Goal: Task Accomplishment & Management: Manage account settings

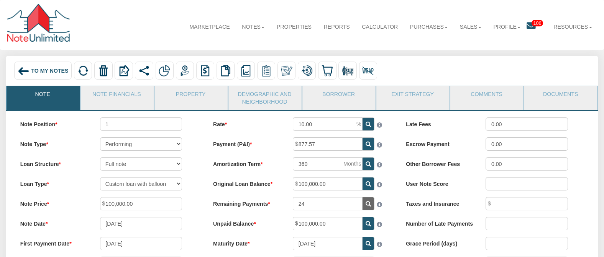
click at [534, 20] on span "106" at bounding box center [536, 23] width 11 height 7
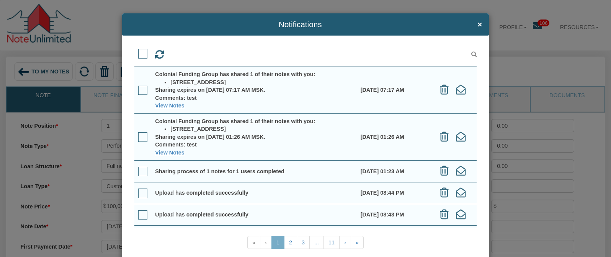
drag, startPoint x: 150, startPoint y: 73, endPoint x: 302, endPoint y: 92, distance: 153.3
click at [302, 92] on td "Colonial Funding Group has shared 1 of their notes with you: 1015 North Tremont…" at bounding box center [254, 90] width 205 height 47
click at [478, 25] on span "×" at bounding box center [480, 24] width 5 height 9
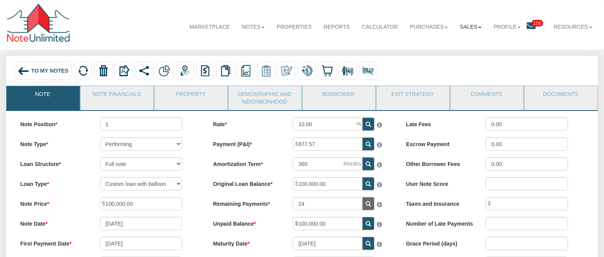
click at [460, 27] on link "Sales" at bounding box center [470, 27] width 34 height 20
click at [438, 48] on link "Offers" at bounding box center [452, 44] width 70 height 10
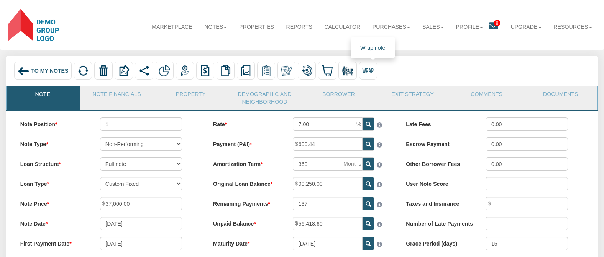
click at [370, 69] on img at bounding box center [367, 70] width 11 height 11
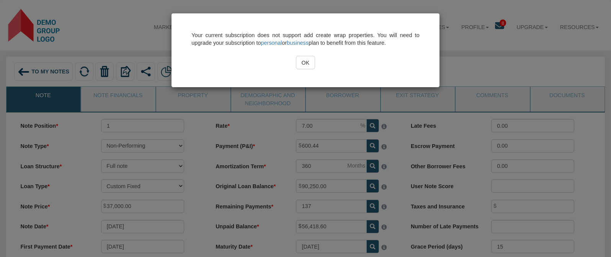
drag, startPoint x: 192, startPoint y: 34, endPoint x: 416, endPoint y: 46, distance: 224.0
click at [416, 46] on div "Your current subscription does not support add create wrap properties. You will…" at bounding box center [305, 39] width 228 height 16
copy div "Your current subscription does not support add create wrap properties. You will…"
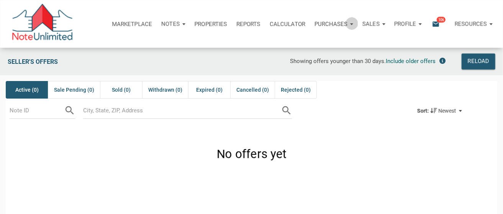
click at [350, 23] on div "Purchases" at bounding box center [334, 24] width 48 height 23
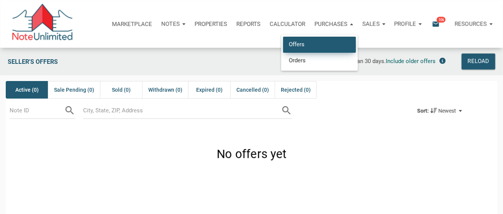
click at [309, 40] on link "Offers" at bounding box center [319, 45] width 73 height 16
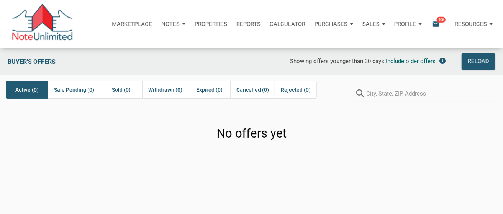
click at [381, 24] on div "Sales" at bounding box center [374, 24] width 32 height 23
click at [404, 152] on div "No offers yet" at bounding box center [251, 132] width 503 height 56
click at [381, 24] on div "Sales" at bounding box center [374, 24] width 32 height 23
click at [119, 24] on p "Marketplace" at bounding box center [132, 24] width 40 height 7
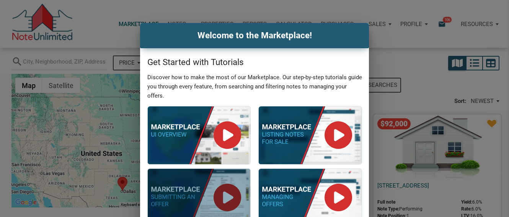
select select
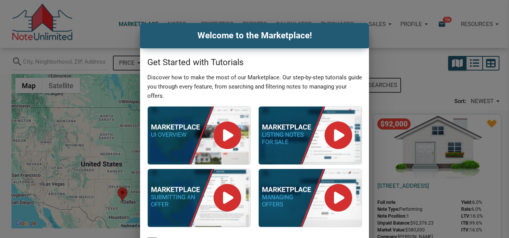
click at [87, 25] on div "Welcome to the Marketplace! Get Started with Tutorials Discover how to make the…" at bounding box center [254, 149] width 509 height 253
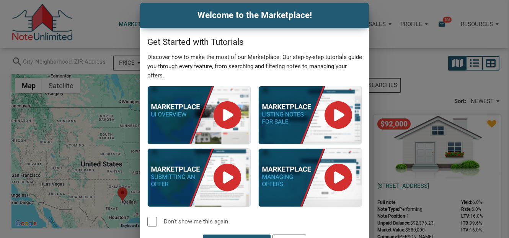
scroll to position [37, 0]
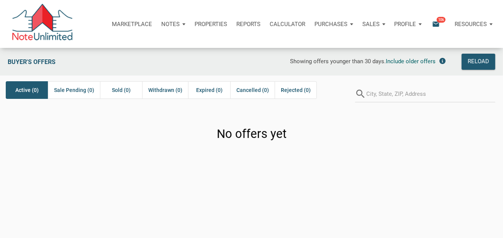
click at [440, 18] on span "106" at bounding box center [441, 19] width 9 height 6
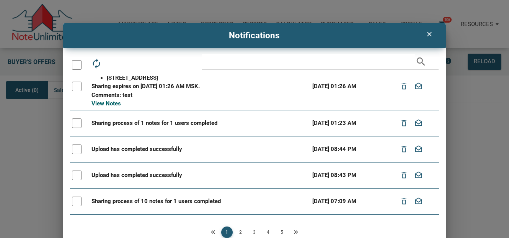
scroll to position [102, 0]
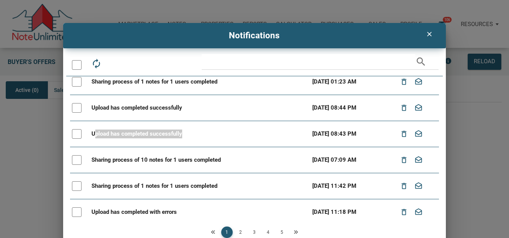
drag, startPoint x: 95, startPoint y: 131, endPoint x: 182, endPoint y: 132, distance: 86.9
click at [182, 132] on div "Upload has completed successfully" at bounding box center [200, 133] width 217 height 9
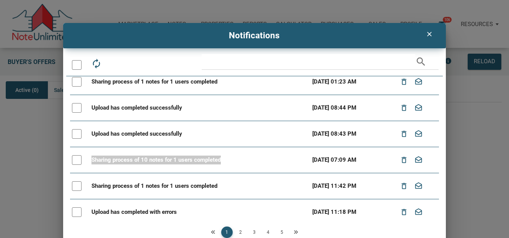
drag, startPoint x: 239, startPoint y: 160, endPoint x: 75, endPoint y: 162, distance: 163.6
click at [75, 162] on tr "Sharing process of 10 notes for 1 users completed 07/30/2025 07:09 AM delete_ou…" at bounding box center [254, 160] width 369 height 26
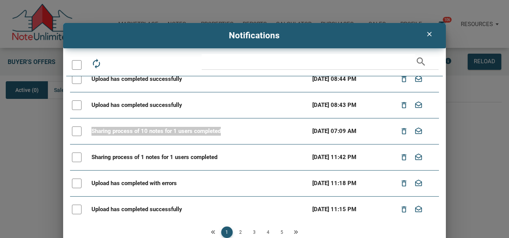
scroll to position [153, 0]
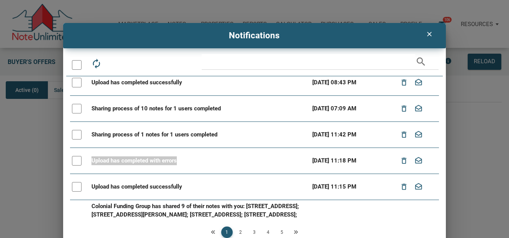
drag, startPoint x: 187, startPoint y: 160, endPoint x: 84, endPoint y: 159, distance: 102.3
click at [84, 159] on tr "Upload has completed with errors 07/25/2025 11:18 PM delete_outline drafts" at bounding box center [254, 160] width 369 height 26
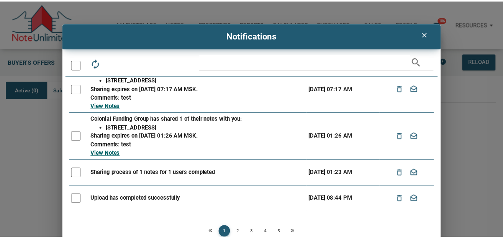
scroll to position [0, 0]
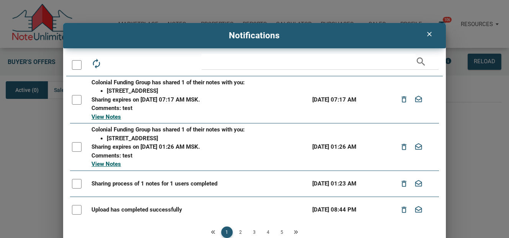
click at [428, 32] on icon "clear" at bounding box center [429, 34] width 9 height 8
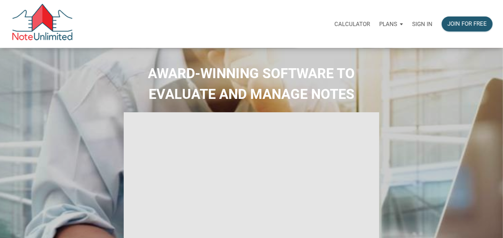
click at [423, 25] on p "Sign in" at bounding box center [422, 24] width 20 height 7
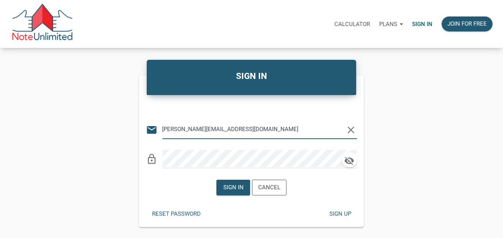
drag, startPoint x: 236, startPoint y: 131, endPoint x: 157, endPoint y: 125, distance: 78.3
click at [157, 125] on div "email vlad@noteunlimited.com clear" at bounding box center [251, 127] width 211 height 23
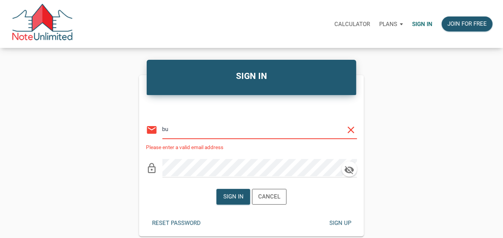
type input "b"
type input "automationnoteunlimited+buyer@gmail.com"
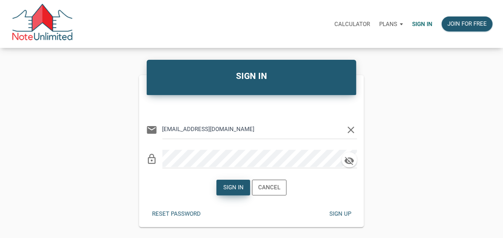
click at [231, 190] on div "Sign in" at bounding box center [233, 187] width 20 height 9
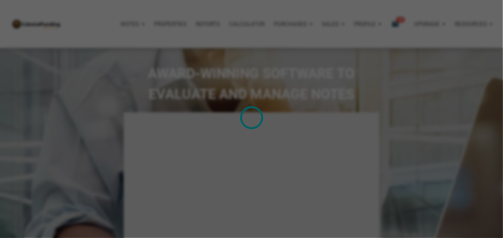
type input "Introduction to new features"
select select
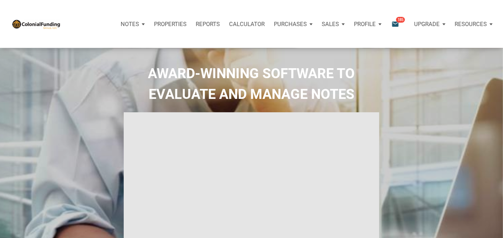
click at [307, 23] on div "Purchases" at bounding box center [293, 24] width 48 height 23
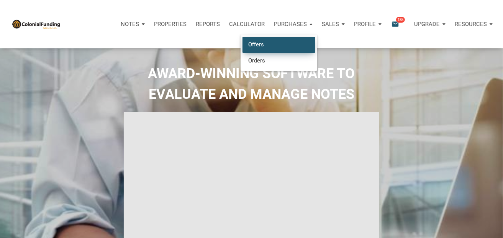
click at [263, 41] on link "Offers" at bounding box center [278, 45] width 73 height 16
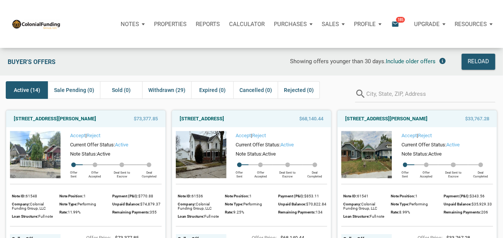
click at [341, 24] on div "Sales" at bounding box center [333, 24] width 32 height 23
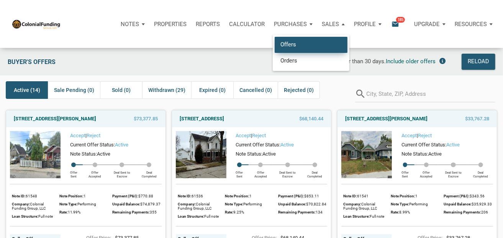
click at [296, 43] on link "Offers" at bounding box center [311, 45] width 73 height 16
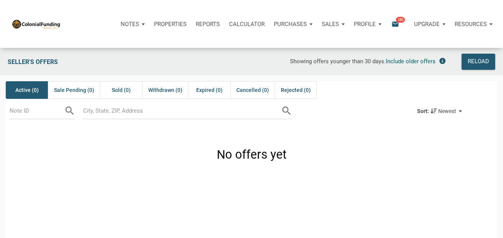
click at [309, 24] on div "Purchases" at bounding box center [293, 24] width 48 height 23
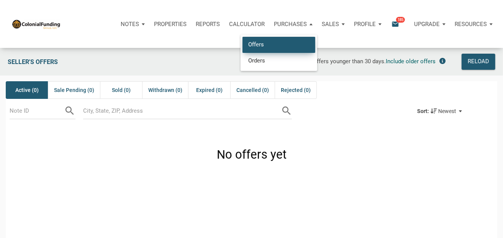
click at [265, 44] on link "Offers" at bounding box center [278, 45] width 73 height 16
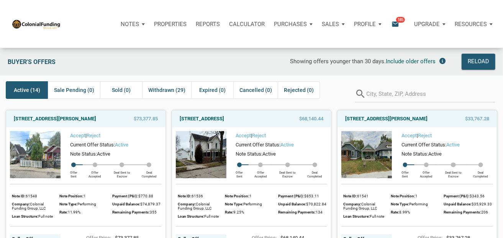
drag, startPoint x: 352, startPoint y: 36, endPoint x: 322, endPoint y: 31, distance: 31.1
click at [322, 31] on div "Notes Dashboard Transactions Properties Reports Calculator Purchases Offers Ord…" at bounding box center [254, 24] width 497 height 48
click at [308, 24] on div "Purchases" at bounding box center [293, 24] width 48 height 23
click at [388, 40] on div "Notes Dashboard Transactions Properties Reports Calculator Purchases Offers Ord…" at bounding box center [254, 24] width 497 height 48
click at [140, 25] on div "Notes" at bounding box center [132, 24] width 33 height 23
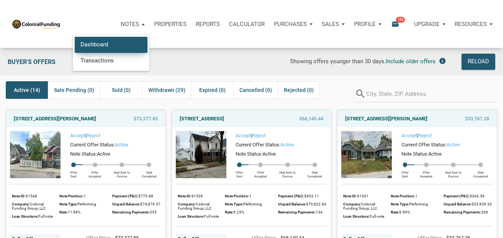
click at [108, 44] on link "Dashboard" at bounding box center [111, 45] width 73 height 16
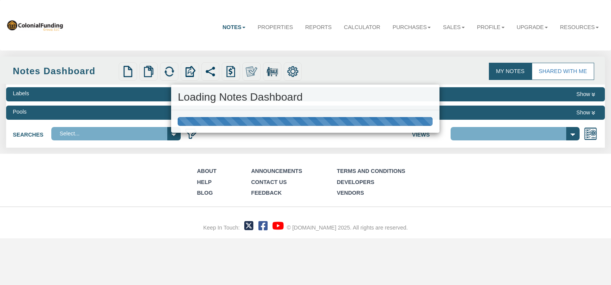
select select "316"
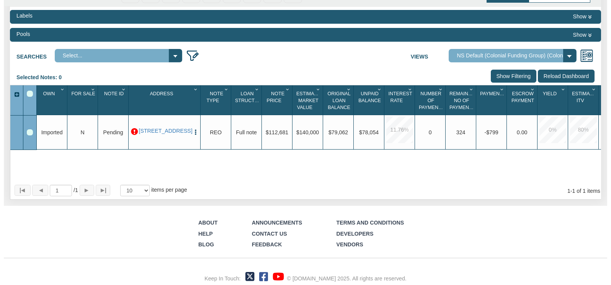
scroll to position [85, 0]
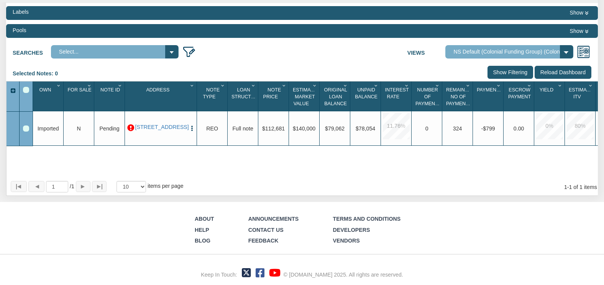
click at [192, 125] on img "button" at bounding box center [191, 128] width 7 height 7
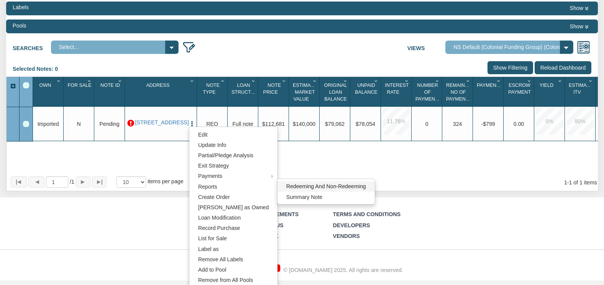
click at [291, 186] on link "Redeeming And Non-Redeeming" at bounding box center [325, 187] width 97 height 10
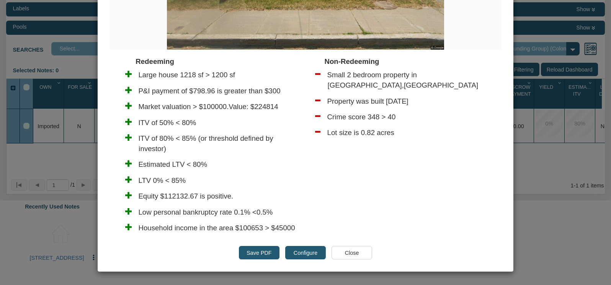
scroll to position [247, 0]
click at [293, 253] on button "Configure" at bounding box center [305, 252] width 40 height 13
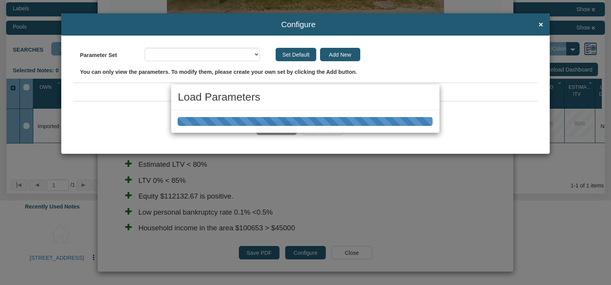
select select "object:665"
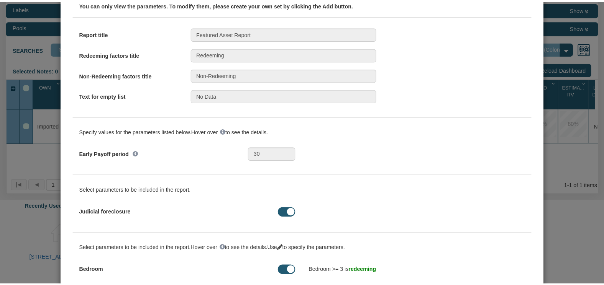
scroll to position [0, 0]
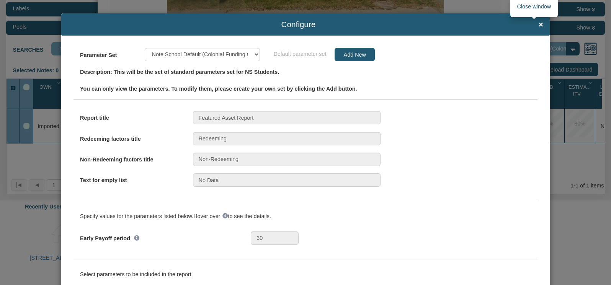
click at [539, 25] on span "×" at bounding box center [541, 24] width 5 height 9
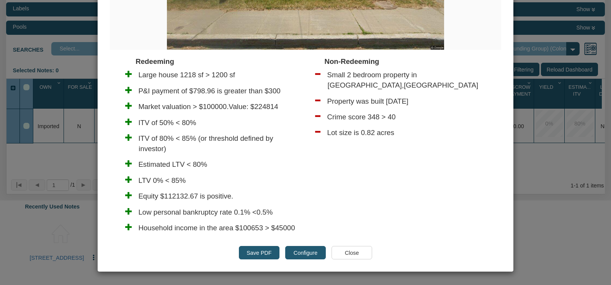
click at [357, 250] on input "Close" at bounding box center [352, 252] width 40 height 13
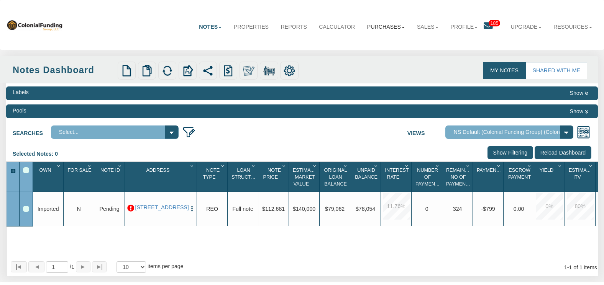
click at [394, 25] on link "Purchases" at bounding box center [386, 27] width 50 height 20
click at [356, 43] on link "Offers" at bounding box center [375, 44] width 70 height 10
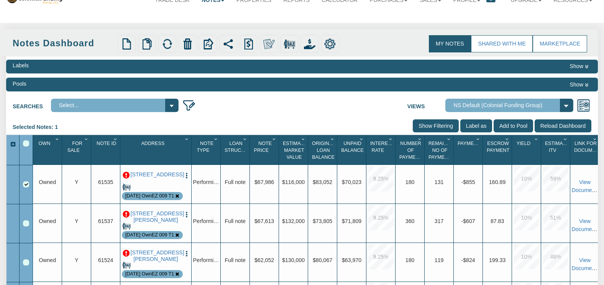
scroll to position [41, 0]
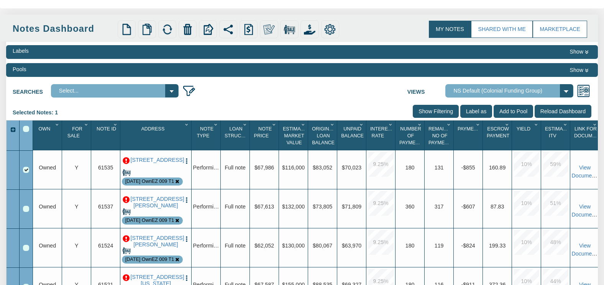
click at [587, 70] on icon at bounding box center [586, 70] width 4 height 4
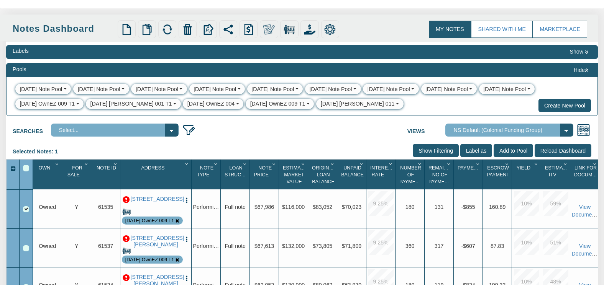
click at [164, 90] on div "2-10-25 Note Pool" at bounding box center [157, 89] width 43 height 8
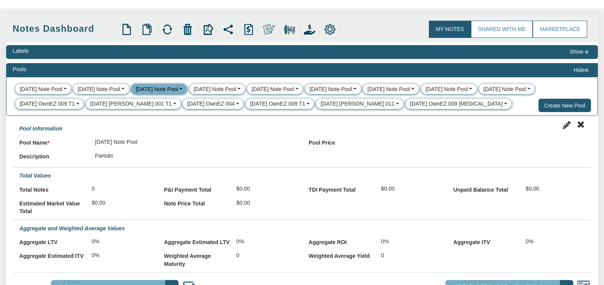
click at [108, 91] on div "1-30-25 Note Pool" at bounding box center [99, 89] width 43 height 8
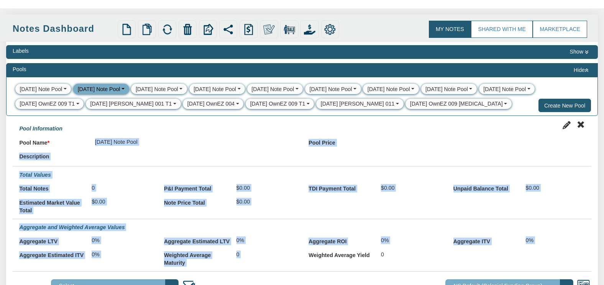
drag, startPoint x: 235, startPoint y: 140, endPoint x: 391, endPoint y: 228, distance: 178.7
click at [354, 259] on form "Pool Name 1-30-25 Note Pool Pool Price 0 0" at bounding box center [302, 194] width 578 height 147
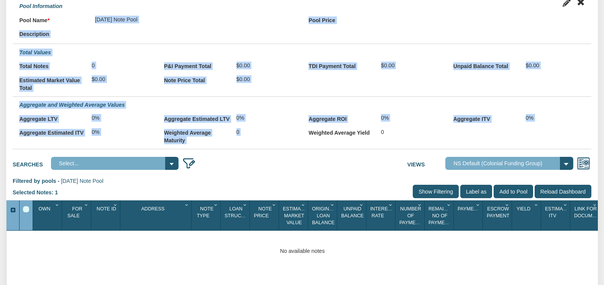
scroll to position [103, 0]
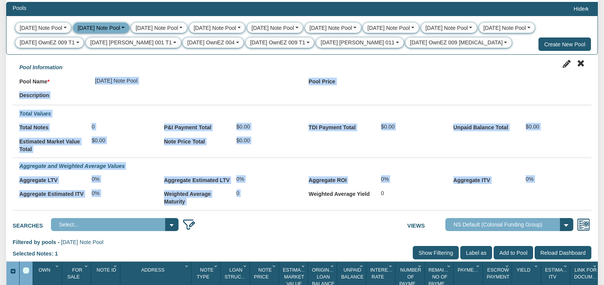
click at [554, 103] on form "Pool Name 1-30-25 Note Pool Pool Price 0 0" at bounding box center [302, 132] width 578 height 147
drag, startPoint x: 18, startPoint y: 82, endPoint x: 388, endPoint y: 207, distance: 390.3
click at [388, 206] on form "Pool Name 1-30-25 Note Pool Pool Price 0 0" at bounding box center [302, 132] width 578 height 147
click at [438, 147] on div "Estimated Market Value Total $0.00 Note Price Total $0.00" at bounding box center [302, 144] width 578 height 20
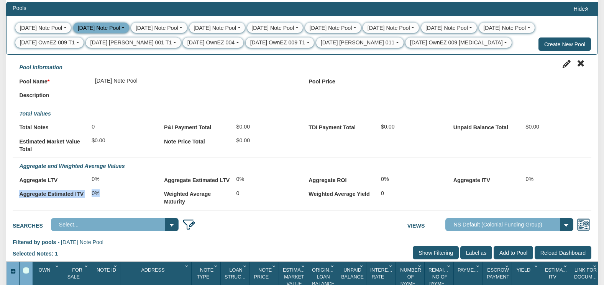
drag, startPoint x: 16, startPoint y: 205, endPoint x: 121, endPoint y: 205, distance: 104.9
click at [121, 200] on div "Aggregate Estimated ITV 0%" at bounding box center [85, 194] width 144 height 14
click at [334, 46] on div "8-26-25 Snodgrass 011" at bounding box center [358, 43] width 74 height 8
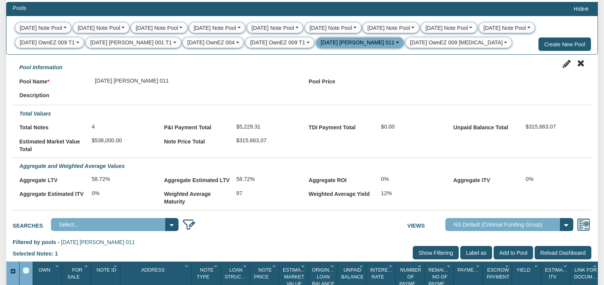
click at [410, 46] on div "8-28-25 OwnEZ 009 T3" at bounding box center [456, 43] width 93 height 8
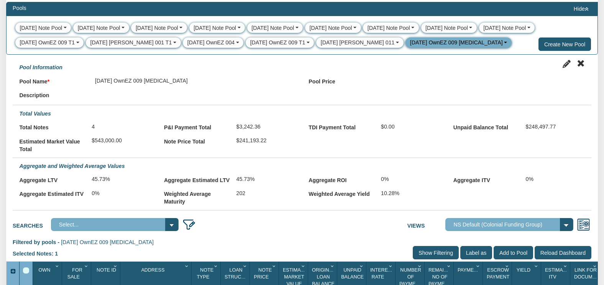
click at [336, 46] on div "8-26-25 Snodgrass 011" at bounding box center [358, 43] width 74 height 8
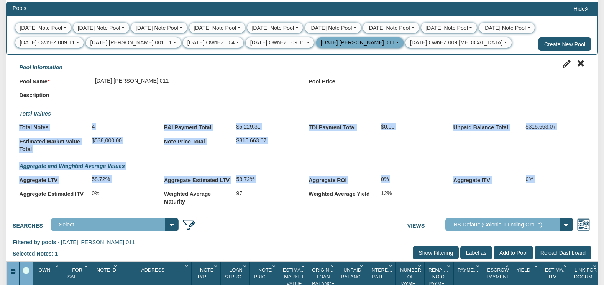
drag, startPoint x: 414, startPoint y: 213, endPoint x: 155, endPoint y: 113, distance: 277.1
click at [155, 113] on form "Pool Name 8-26-25 Snodgrass 011 Pool Price" at bounding box center [302, 132] width 578 height 147
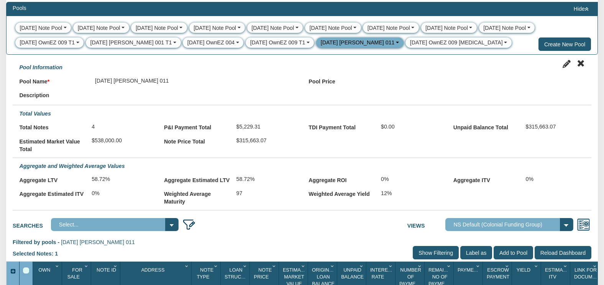
click at [277, 90] on div at bounding box center [191, 94] width 207 height 13
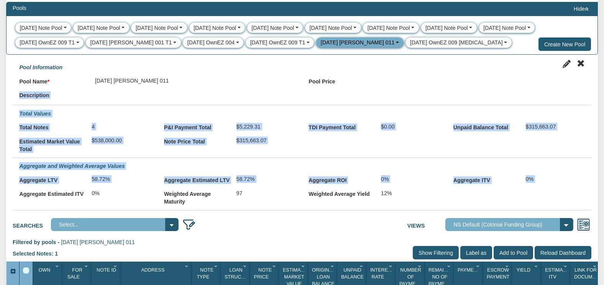
drag, startPoint x: 57, startPoint y: 90, endPoint x: 425, endPoint y: 210, distance: 387.0
click at [425, 206] on form "Pool Name 8-26-25 Snodgrass 011 Pool Price" at bounding box center [302, 132] width 578 height 147
click at [412, 206] on div "Aggregate Estimated ITV 0% Weighted Average Maturity 97 Weighted Average Yield …" at bounding box center [302, 197] width 578 height 20
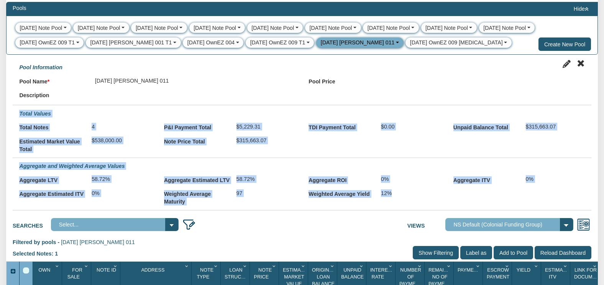
drag, startPoint x: 420, startPoint y: 209, endPoint x: 94, endPoint y: 98, distance: 344.2
click at [94, 98] on form "Pool Name 8-26-25 Snodgrass 011 Pool Price" at bounding box center [302, 132] width 578 height 147
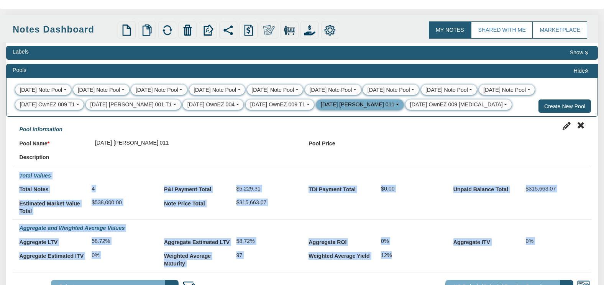
scroll to position [0, 0]
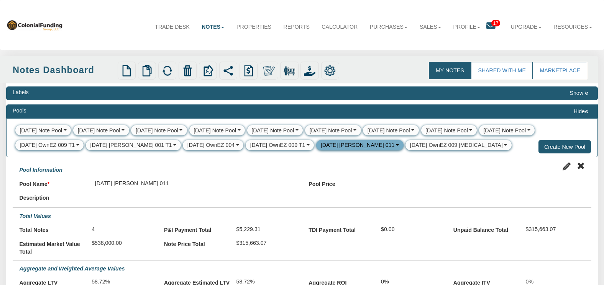
click at [54, 97] on div "Labels Show" at bounding box center [301, 94] width 591 height 14
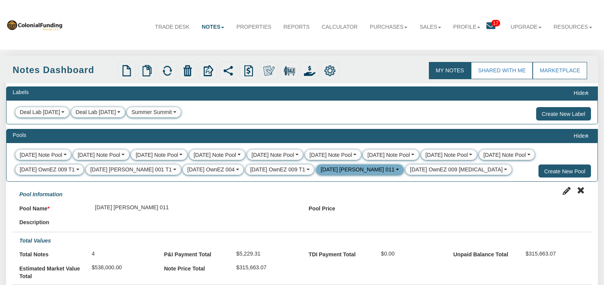
click at [41, 116] on div "Deal Lab 6-16-25" at bounding box center [40, 112] width 40 height 8
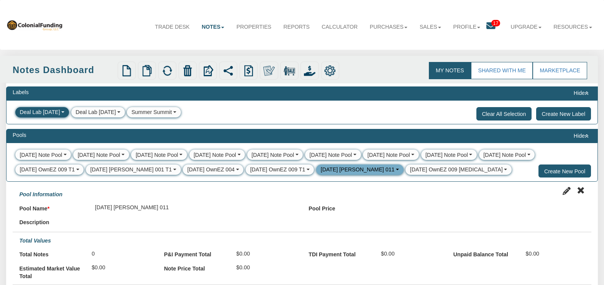
click at [94, 114] on div "Deal Lab 6-2-25" at bounding box center [95, 112] width 40 height 8
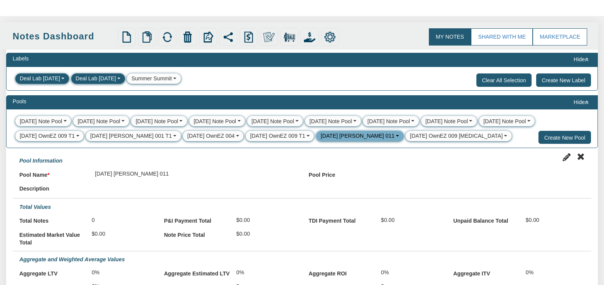
scroll to position [61, 0]
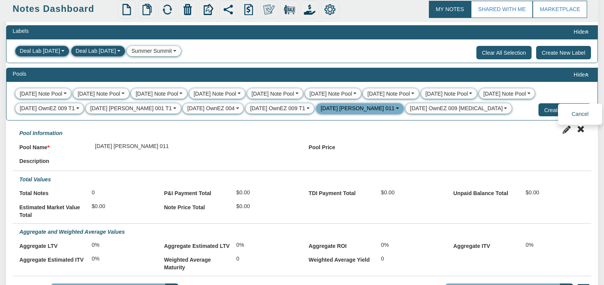
click at [580, 132] on icon at bounding box center [580, 130] width 8 height 8
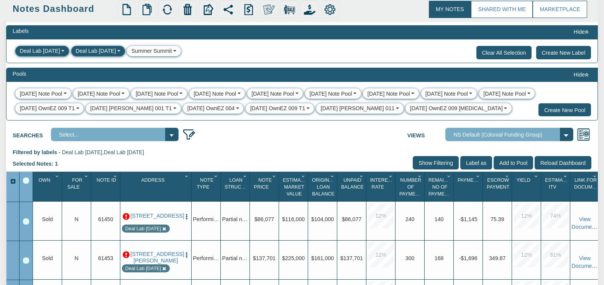
click at [119, 53] on button "button" at bounding box center [118, 51] width 5 height 8
click at [85, 89] on link "Clear" at bounding box center [86, 85] width 29 height 10
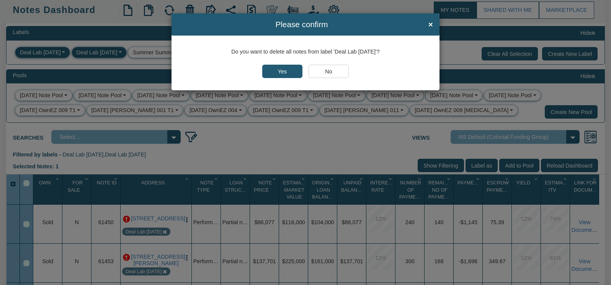
click at [339, 73] on input "No" at bounding box center [329, 71] width 40 height 13
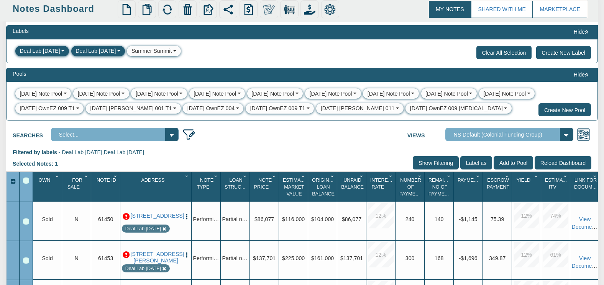
click at [157, 52] on div "Summer Summit" at bounding box center [151, 51] width 41 height 8
click at [498, 54] on button "Clear All Selection" at bounding box center [504, 52] width 56 height 13
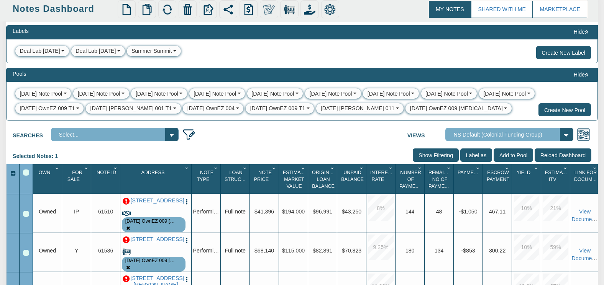
click at [584, 77] on icon at bounding box center [586, 75] width 4 height 4
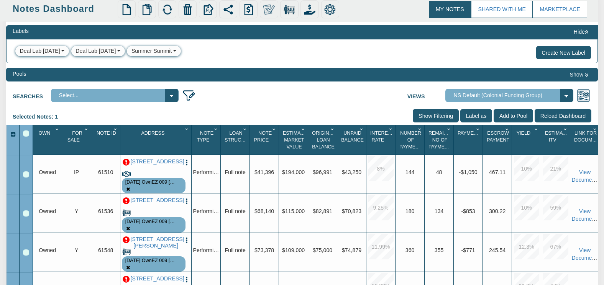
scroll to position [0, 0]
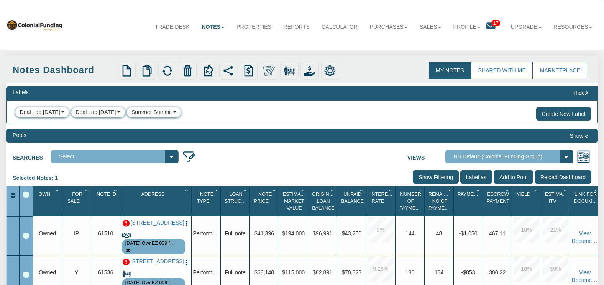
click at [25, 239] on div "Row 1, Row Selection Checkbox" at bounding box center [26, 236] width 6 height 6
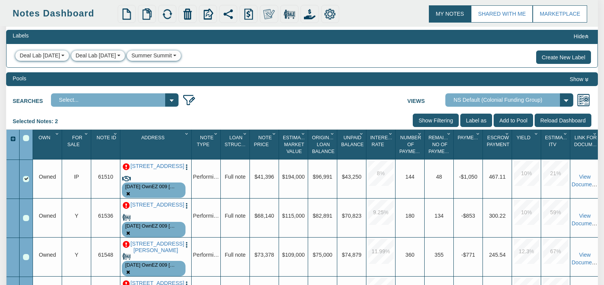
scroll to position [57, 0]
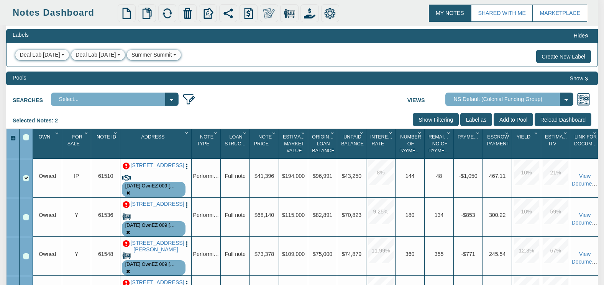
click at [186, 170] on img "button" at bounding box center [186, 166] width 7 height 7
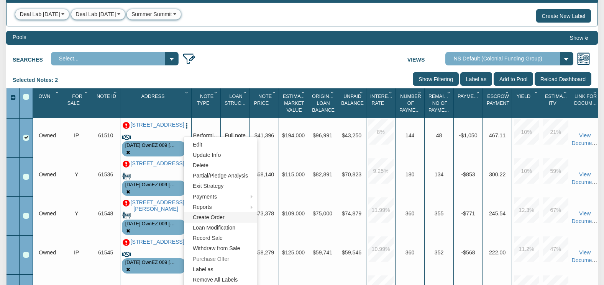
scroll to position [119, 0]
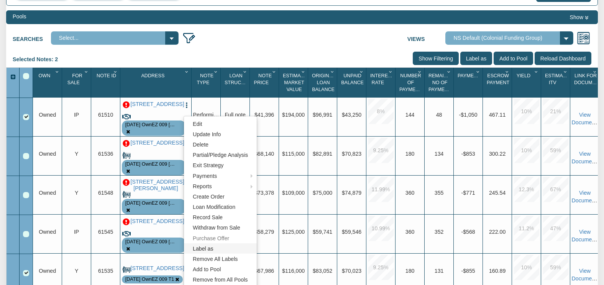
click at [204, 249] on link "Label as" at bounding box center [220, 249] width 73 height 10
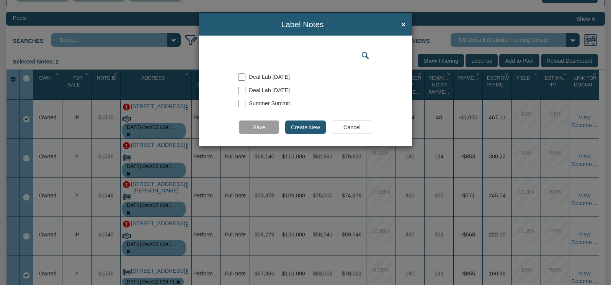
click at [242, 77] on input "checkbox" at bounding box center [241, 77] width 7 height 7
checkbox input "true"
click at [256, 129] on input "Save" at bounding box center [259, 127] width 40 height 13
click at [258, 126] on input "Save" at bounding box center [259, 127] width 40 height 13
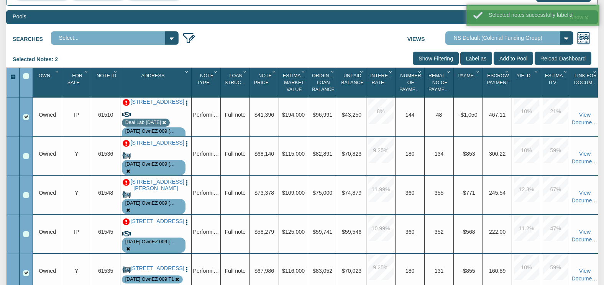
click at [185, 186] on img "button" at bounding box center [186, 183] width 7 height 7
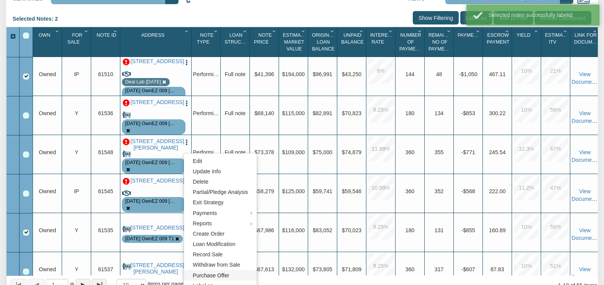
scroll to position [180, 0]
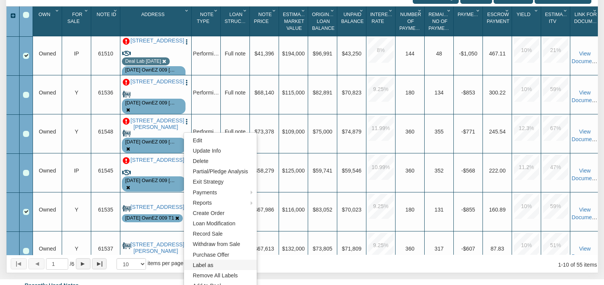
click at [211, 267] on link "Label as" at bounding box center [220, 265] width 73 height 10
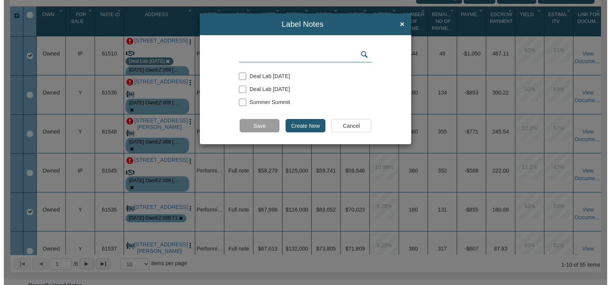
scroll to position [181, 0]
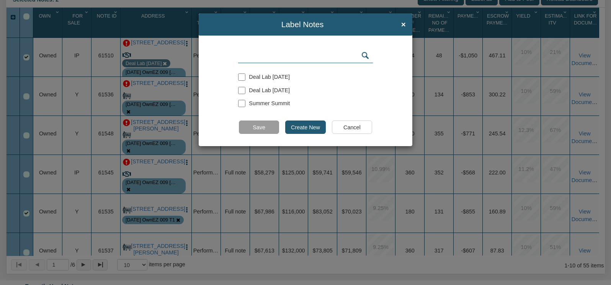
click at [241, 104] on input "checkbox" at bounding box center [241, 103] width 7 height 7
checkbox input "true"
click at [302, 127] on input "Create New" at bounding box center [305, 127] width 41 height 13
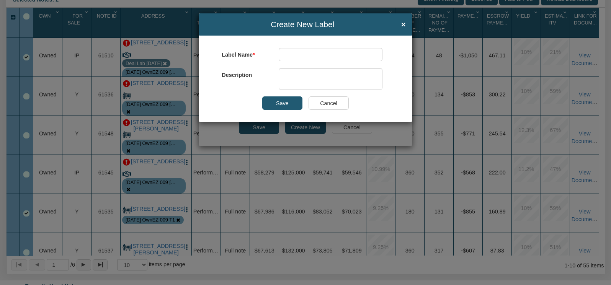
click at [330, 103] on input "Cancel" at bounding box center [329, 103] width 40 height 13
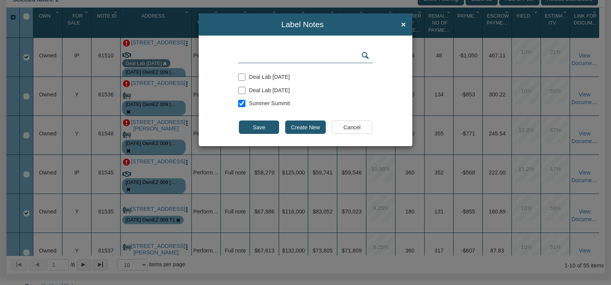
click at [258, 126] on input "Save" at bounding box center [259, 127] width 40 height 13
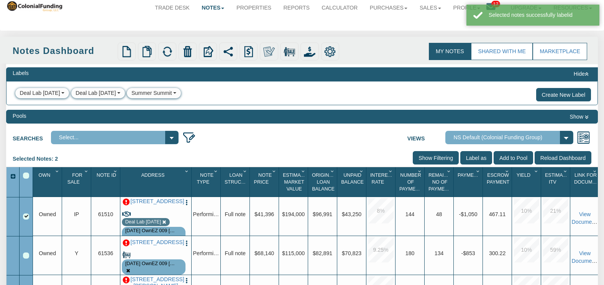
scroll to position [0, 0]
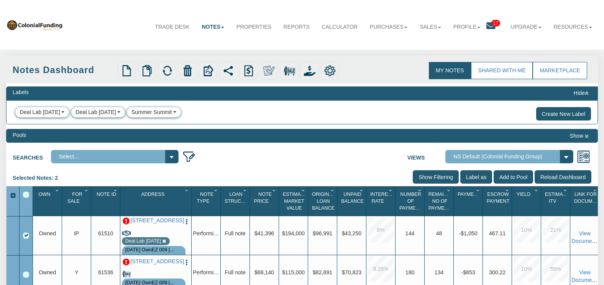
click at [38, 114] on div "Deal Lab 6-16-25" at bounding box center [40, 112] width 40 height 8
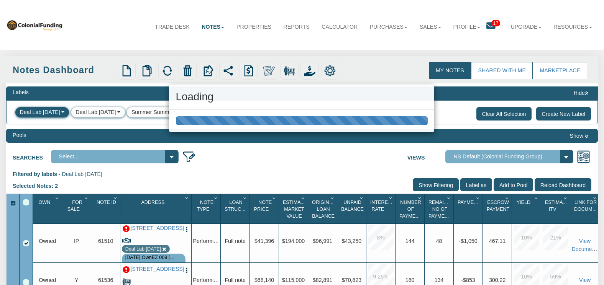
click at [146, 114] on div "Loading" at bounding box center [302, 142] width 604 height 285
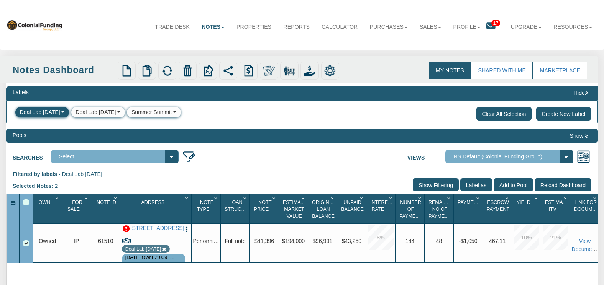
scroll to position [61, 0]
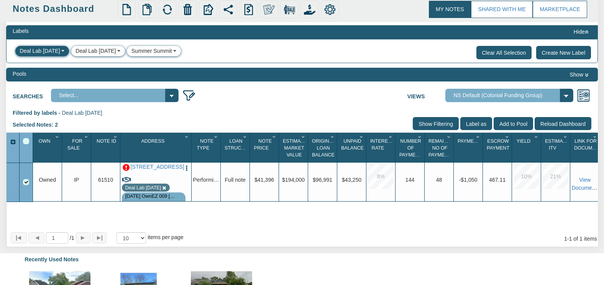
click at [152, 54] on div "Summer Summit" at bounding box center [151, 51] width 41 height 8
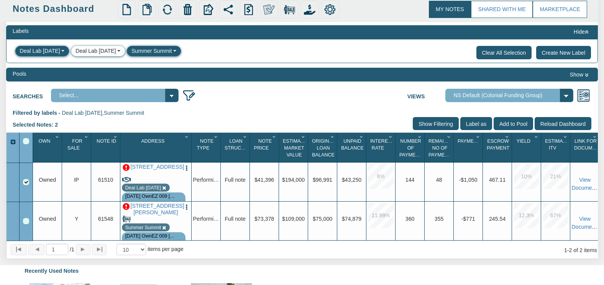
click at [504, 54] on button "Clear All Selection" at bounding box center [504, 52] width 56 height 13
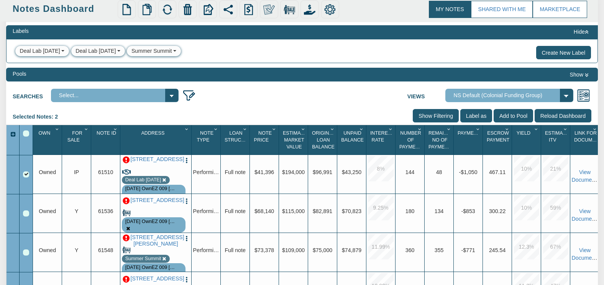
click at [583, 34] on button "Hide" at bounding box center [581, 31] width 20 height 9
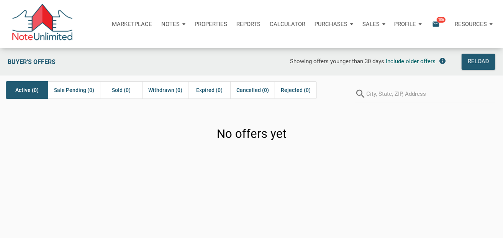
click at [412, 22] on p "Profile" at bounding box center [405, 24] width 22 height 7
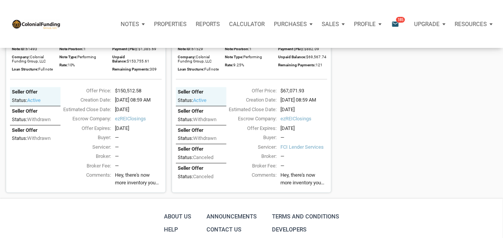
scroll to position [1141, 0]
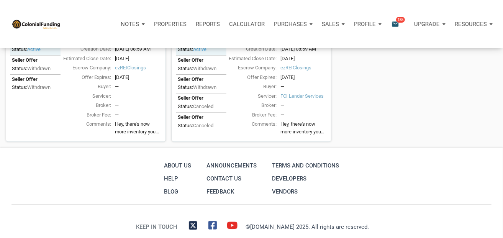
drag, startPoint x: 251, startPoint y: 119, endPoint x: 308, endPoint y: 118, distance: 56.3
click at [308, 44] on div "Offer Price: $67,071.93" at bounding box center [277, 40] width 109 height 8
click at [265, 44] on div "Offer Price:" at bounding box center [250, 40] width 54 height 8
click at [263, 44] on div "Offer Price:" at bounding box center [250, 40] width 54 height 8
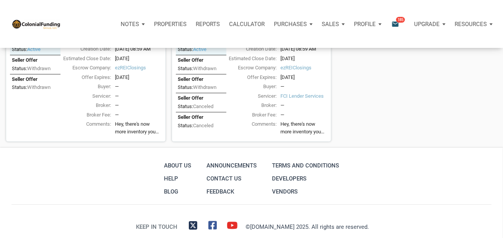
click at [263, 44] on div "Offer Price:" at bounding box center [250, 40] width 54 height 8
click at [281, 44] on div "$67,071.93" at bounding box center [304, 40] width 54 height 8
drag, startPoint x: 307, startPoint y: 117, endPoint x: 278, endPoint y: 116, distance: 28.7
click at [278, 44] on div "$67,071.93" at bounding box center [304, 40] width 54 height 8
click at [309, 53] on div "[DATE] 08:59 AM" at bounding box center [304, 49] width 54 height 8
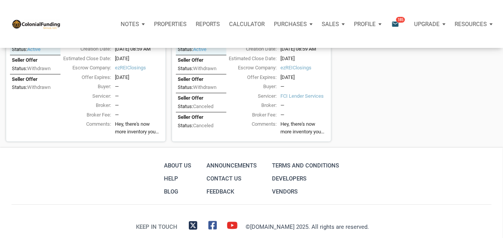
click at [309, 44] on div "$67,071.93" at bounding box center [304, 40] width 54 height 8
click at [303, 62] on div "[DATE]" at bounding box center [304, 59] width 54 height 8
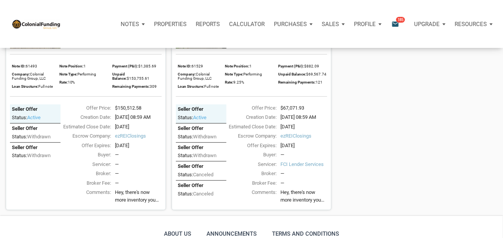
scroll to position [1090, 0]
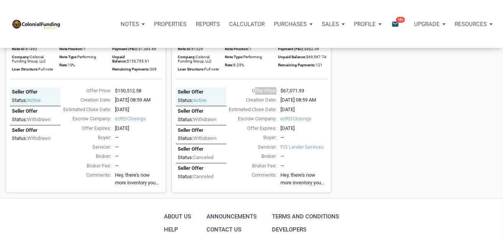
drag, startPoint x: 251, startPoint y: 169, endPoint x: 278, endPoint y: 172, distance: 27.7
click at [275, 95] on div "Offer Price:" at bounding box center [250, 91] width 54 height 8
